Goal: Task Accomplishment & Management: Manage account settings

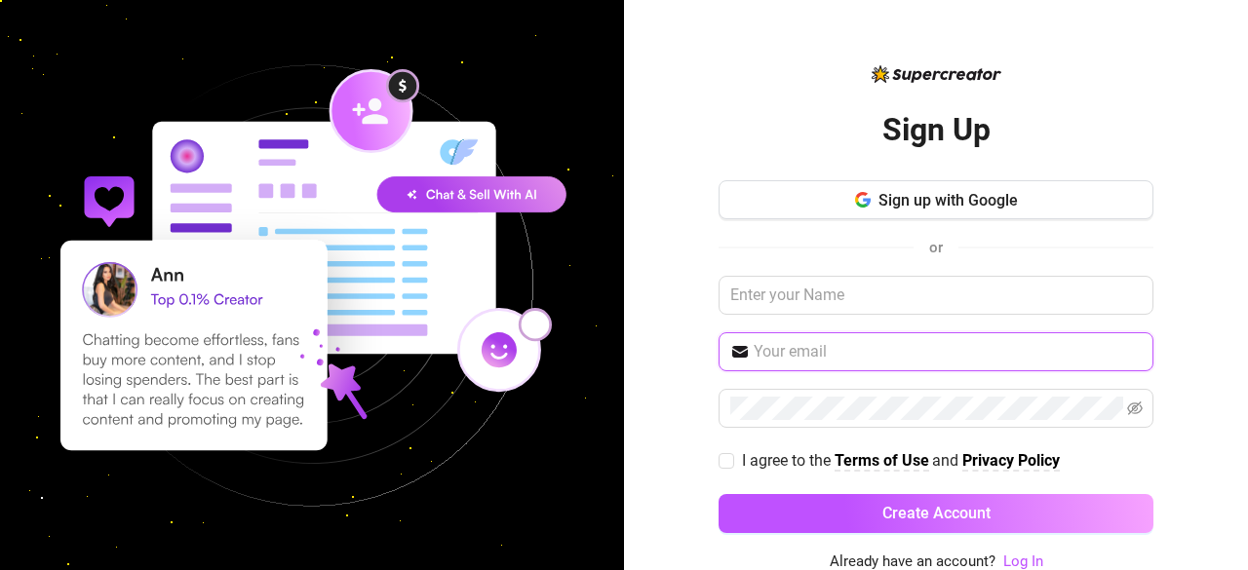
click at [855, 351] on input "text" at bounding box center [948, 351] width 388 height 23
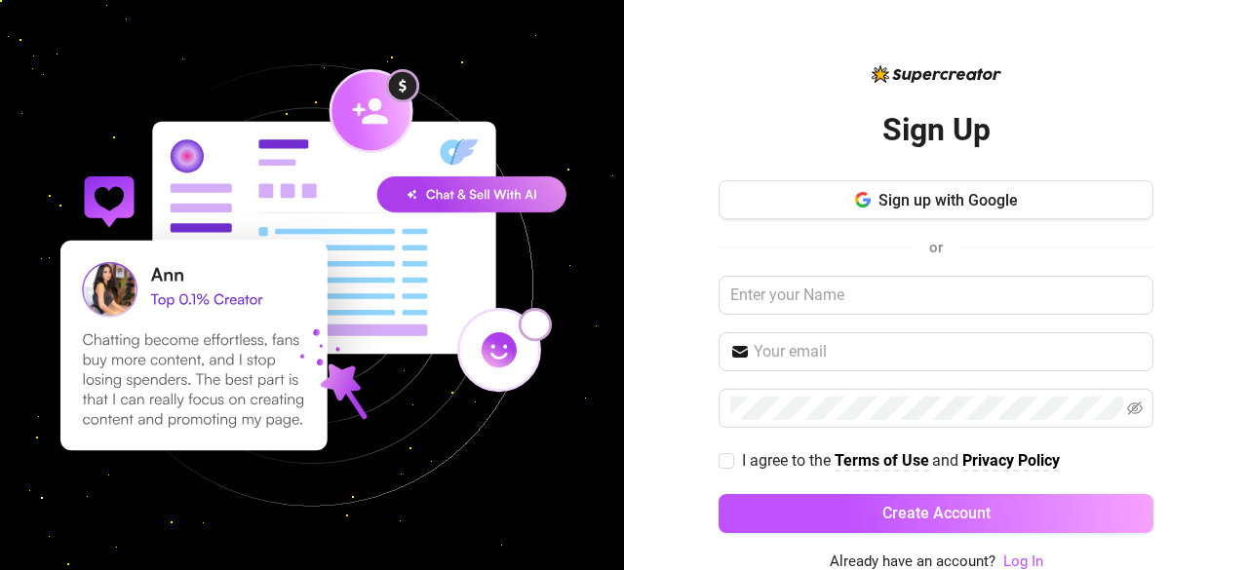
click at [1010, 555] on link "Log In" at bounding box center [1023, 562] width 40 height 18
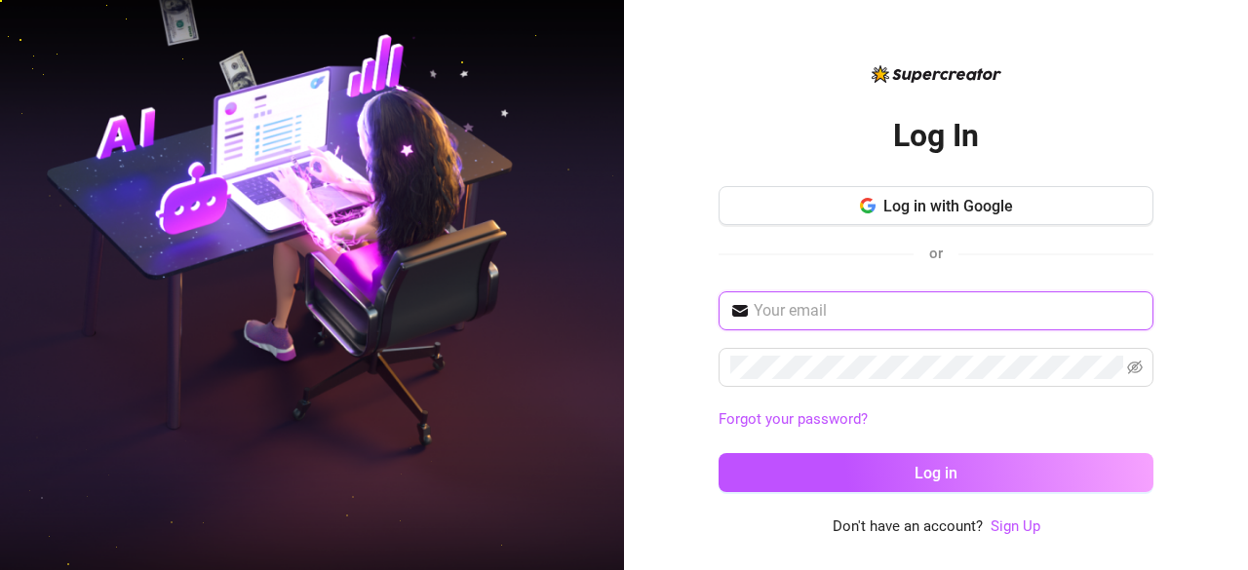
click at [943, 313] on input "text" at bounding box center [948, 310] width 388 height 23
type input "[PERSON_NAME][EMAIL_ADDRESS][DOMAIN_NAME]"
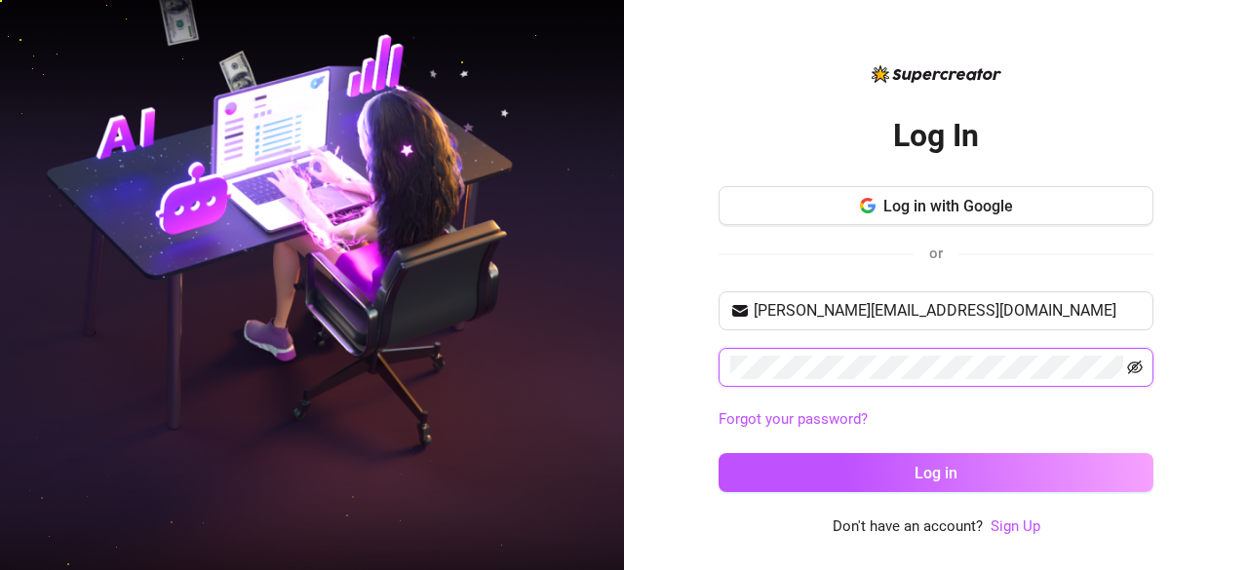
click at [1128, 362] on icon "eye-invisible" at bounding box center [1135, 368] width 16 height 16
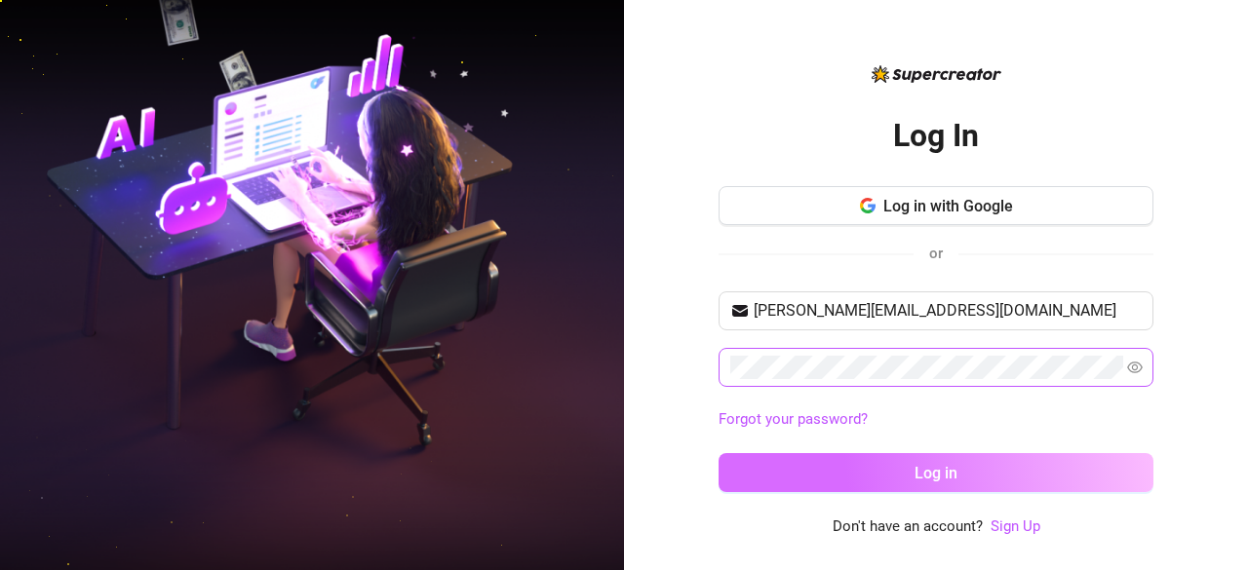
click at [920, 479] on span "Log in" at bounding box center [936, 473] width 43 height 19
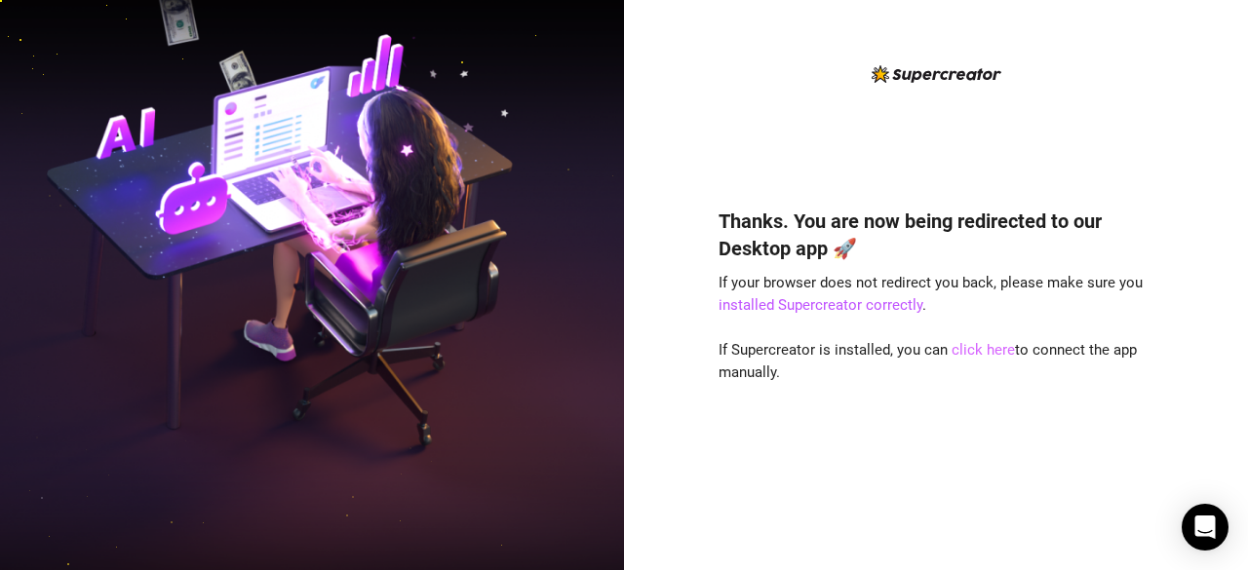
click at [967, 346] on link "click here" at bounding box center [983, 350] width 63 height 18
click at [987, 347] on link "click here" at bounding box center [983, 350] width 63 height 18
click at [970, 350] on link "click here" at bounding box center [983, 350] width 63 height 18
